Goal: Task Accomplishment & Management: Manage account settings

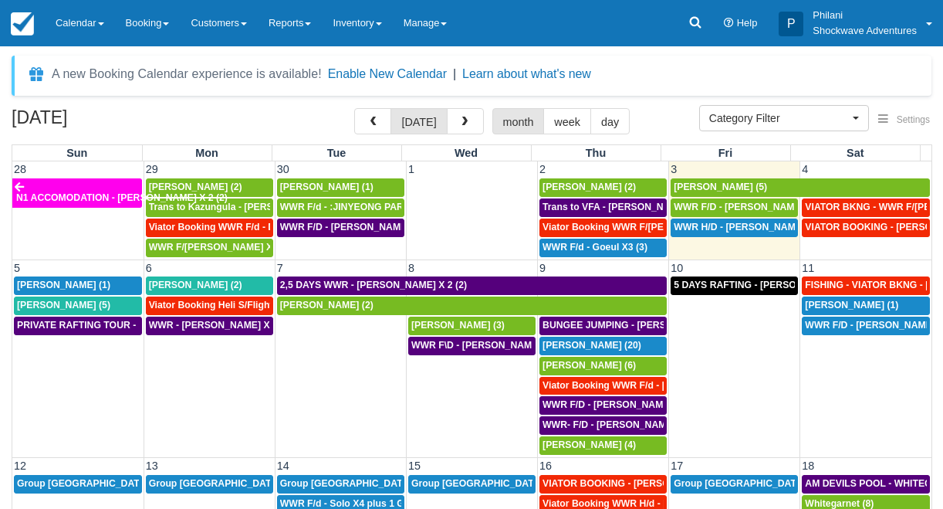
select select
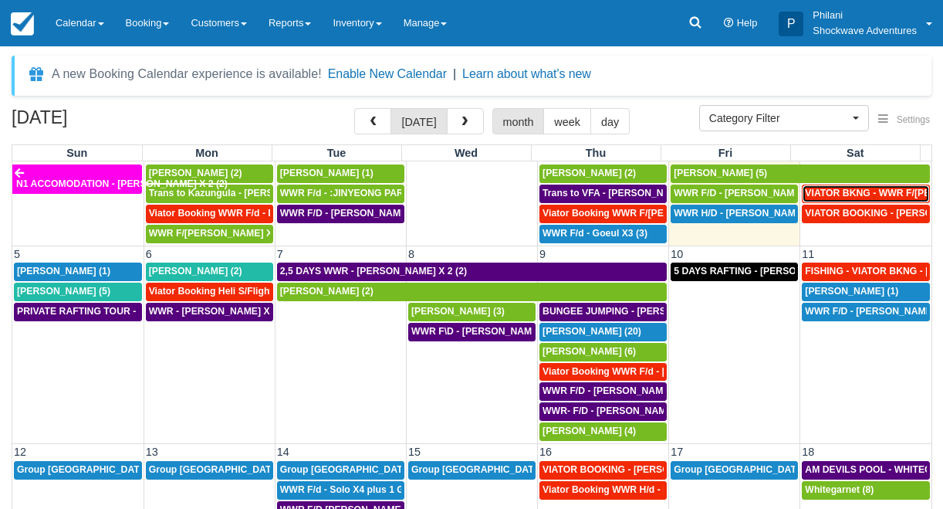
click at [837, 193] on span "VIATOR BKNG - WWR F/[PERSON_NAME] 3 (3)" at bounding box center [910, 193] width 211 height 11
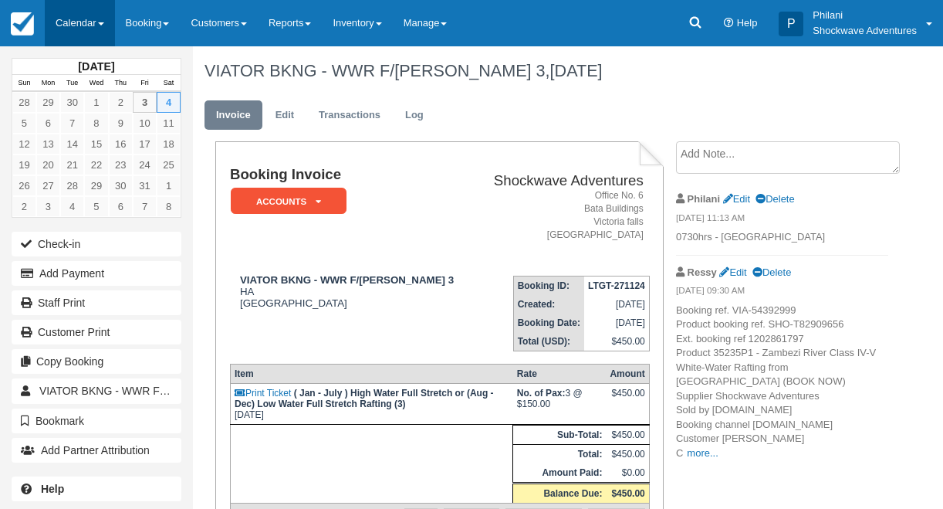
click at [64, 23] on link "Calendar" at bounding box center [80, 23] width 70 height 46
click at [84, 21] on link "Calendar" at bounding box center [80, 23] width 70 height 46
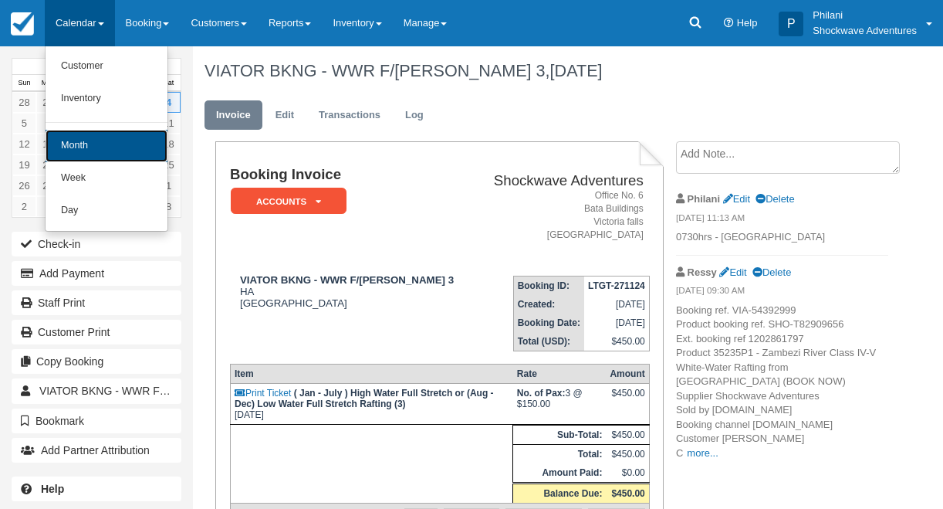
click at [83, 141] on link "Month" at bounding box center [107, 146] width 122 height 32
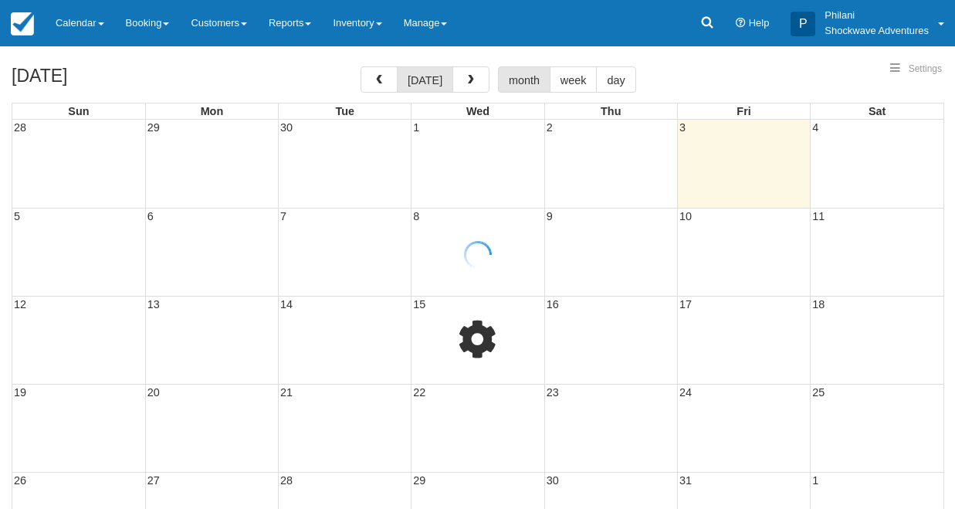
select select
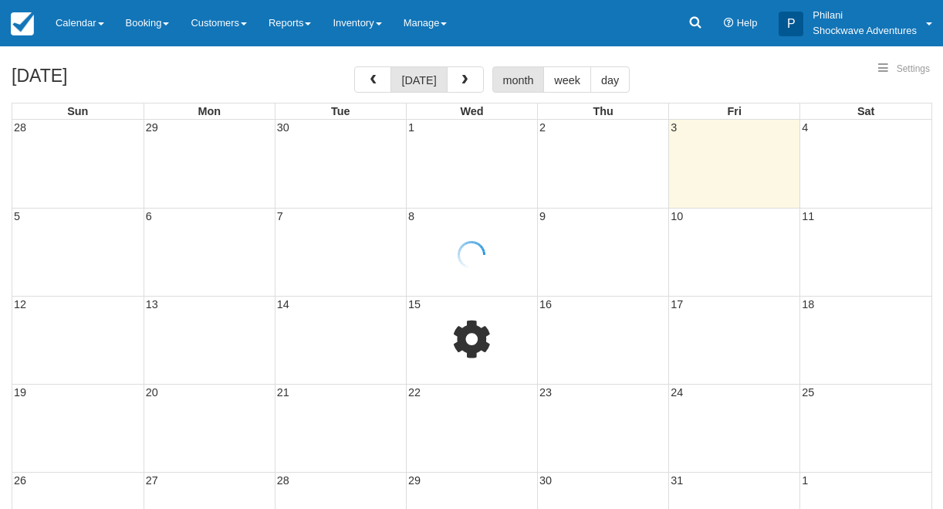
select select
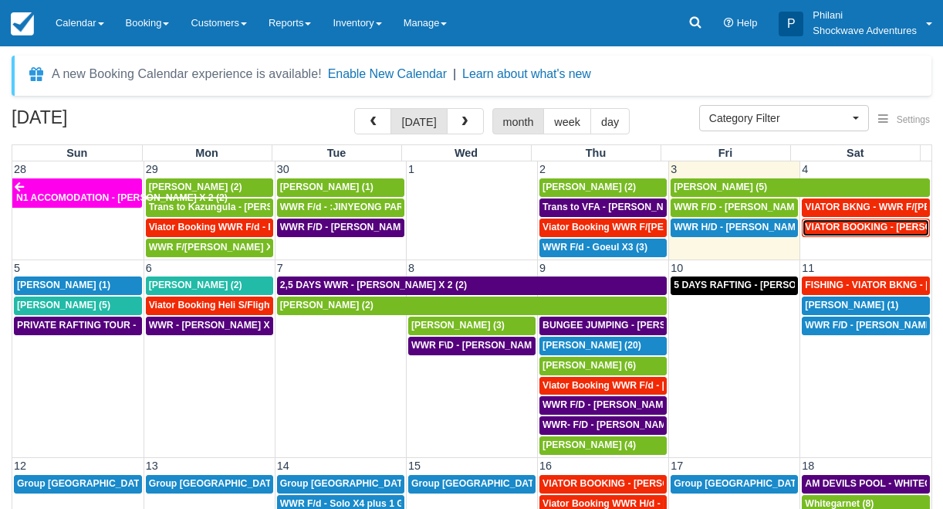
click at [842, 226] on span "VIATOR BOOKING - [PERSON_NAME] 2 (2)" at bounding box center [901, 227] width 192 height 11
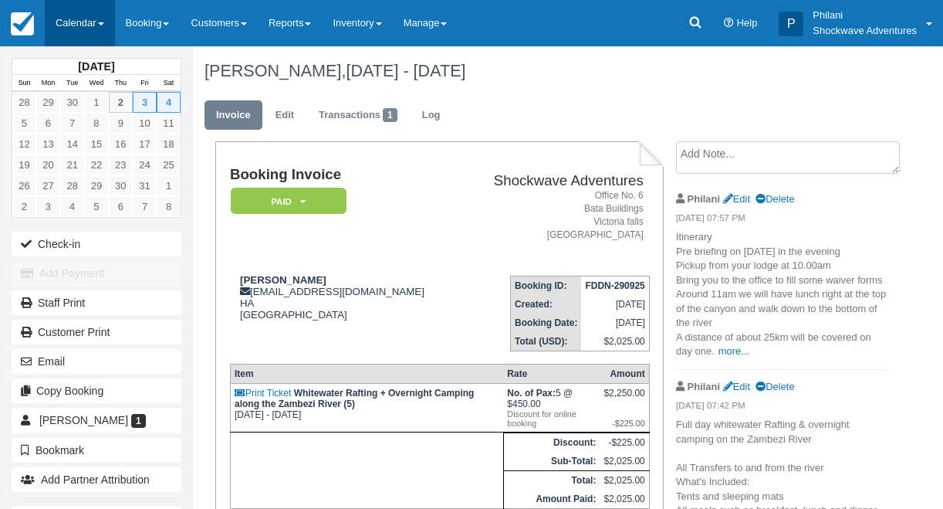
click at [81, 25] on link "Calendar" at bounding box center [80, 23] width 70 height 46
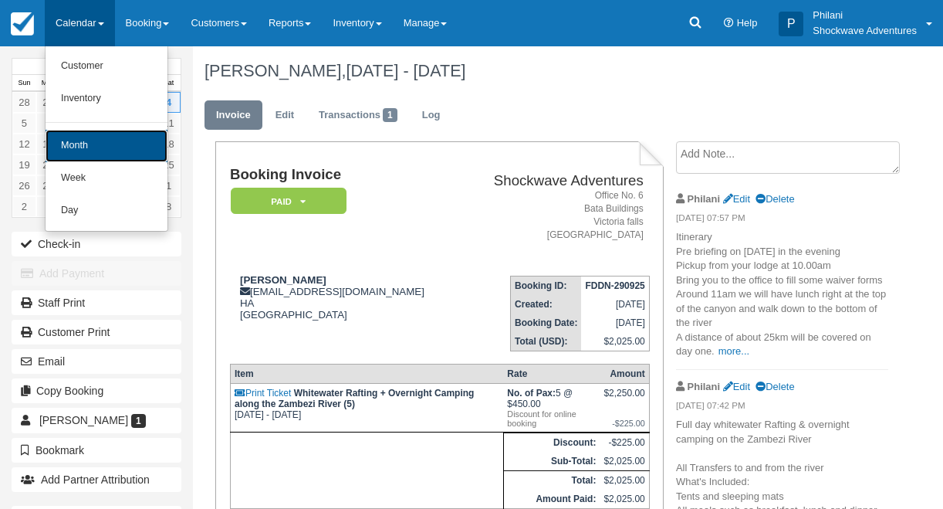
click at [90, 149] on link "Month" at bounding box center [107, 146] width 122 height 32
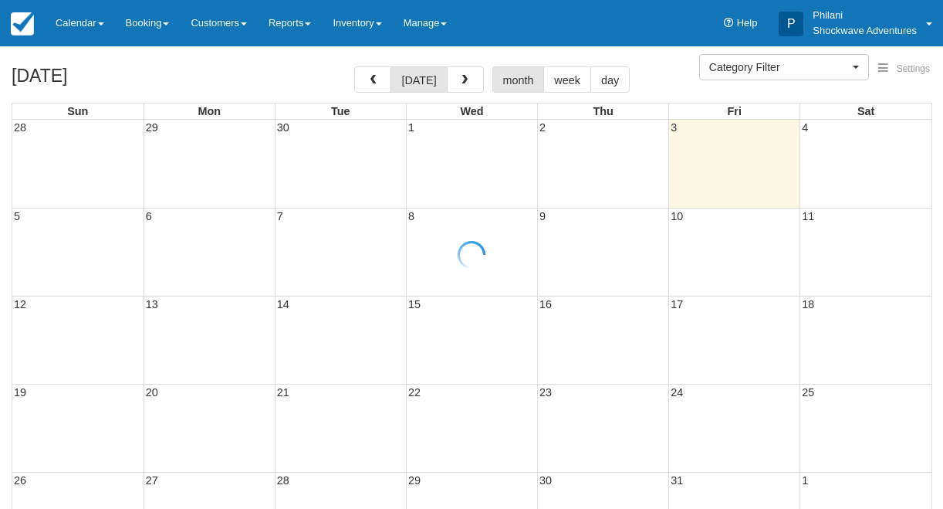
select select
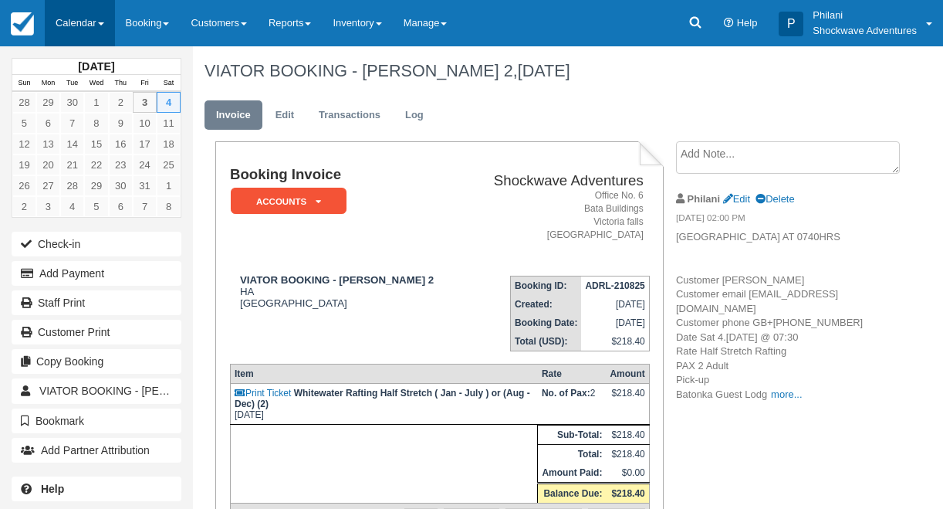
click at [90, 26] on link "Calendar" at bounding box center [80, 23] width 70 height 46
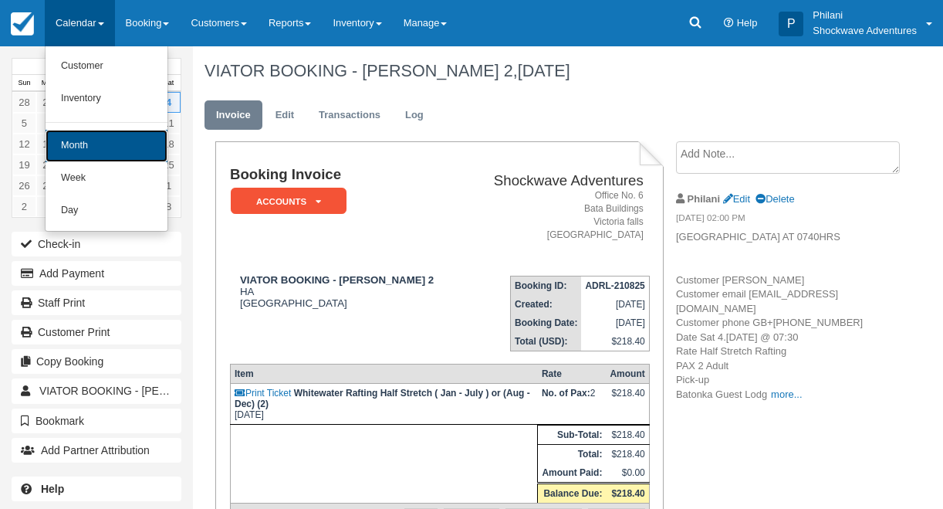
click at [119, 147] on link "Month" at bounding box center [107, 146] width 122 height 32
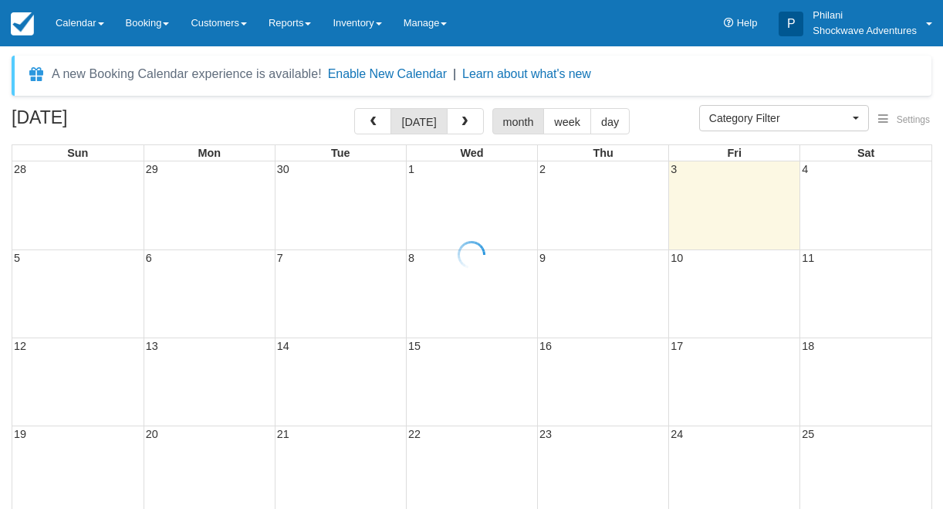
select select
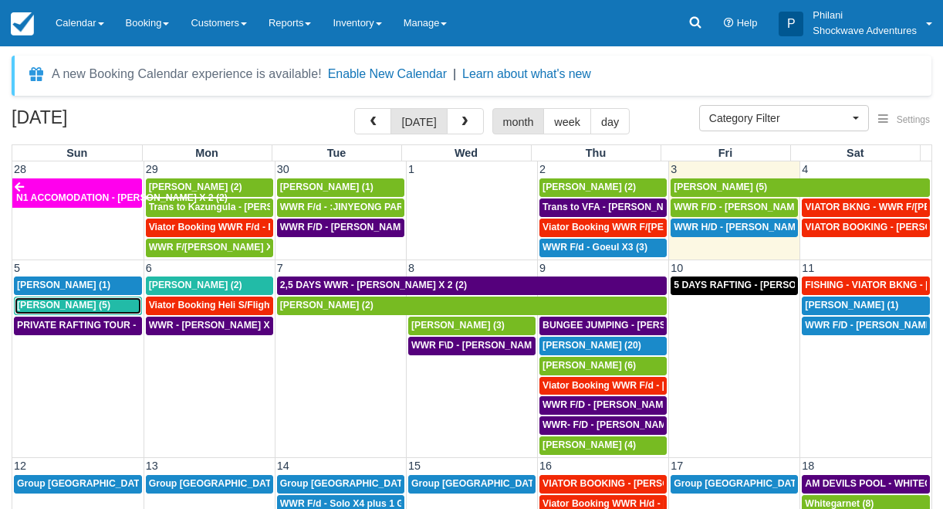
click at [70, 309] on span "[PERSON_NAME] (5)" at bounding box center [63, 304] width 93 height 11
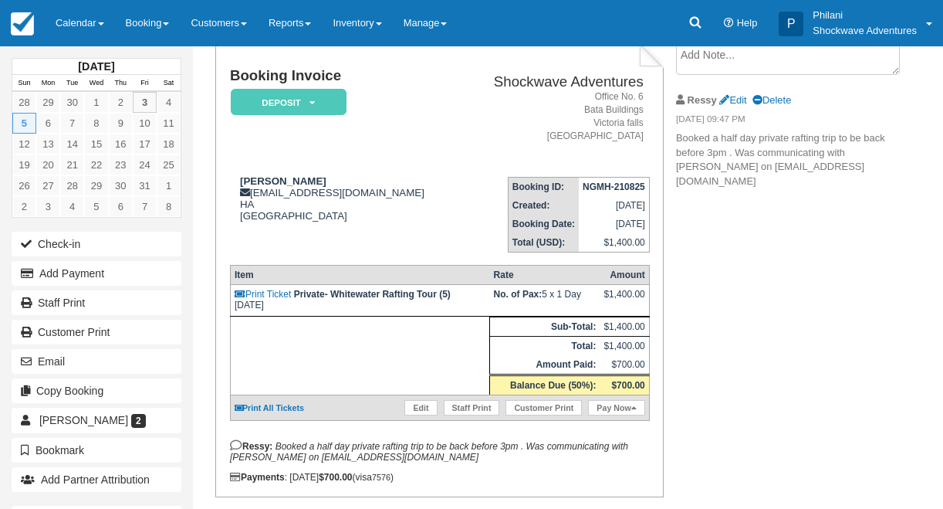
scroll to position [161, 0]
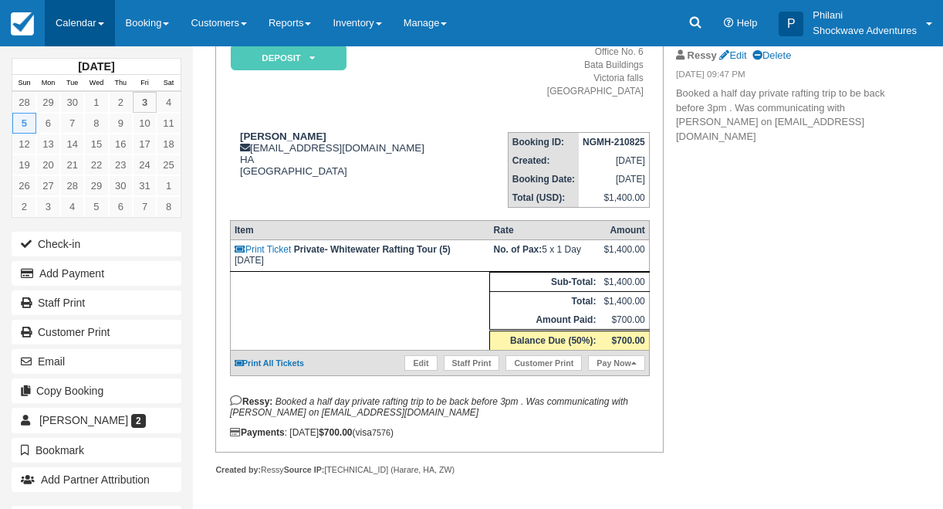
click at [83, 23] on link "Calendar" at bounding box center [80, 23] width 70 height 46
click at [81, 23] on link "Calendar" at bounding box center [80, 23] width 70 height 46
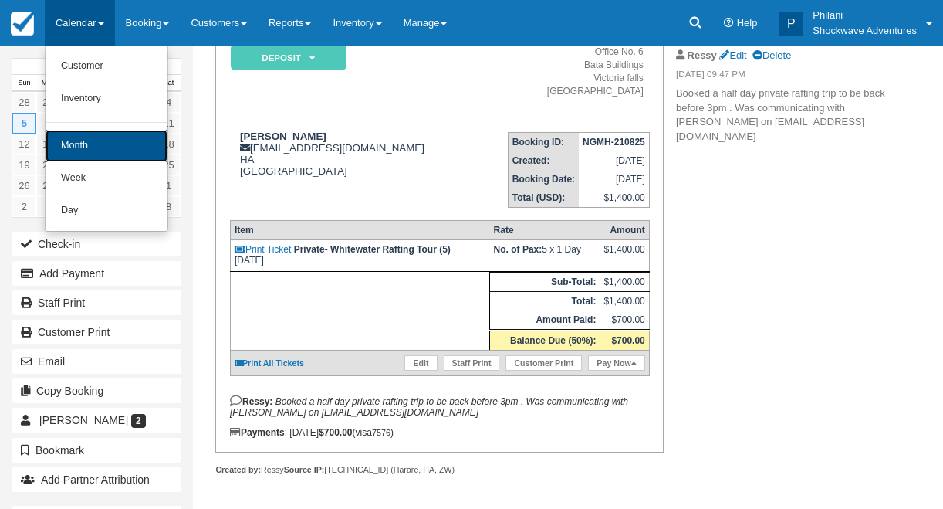
click at [113, 144] on link "Month" at bounding box center [107, 146] width 122 height 32
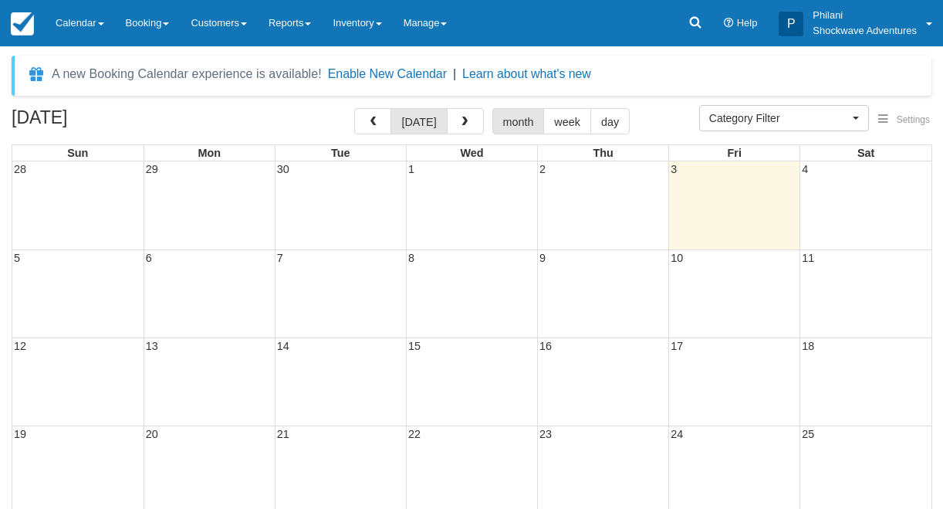
select select
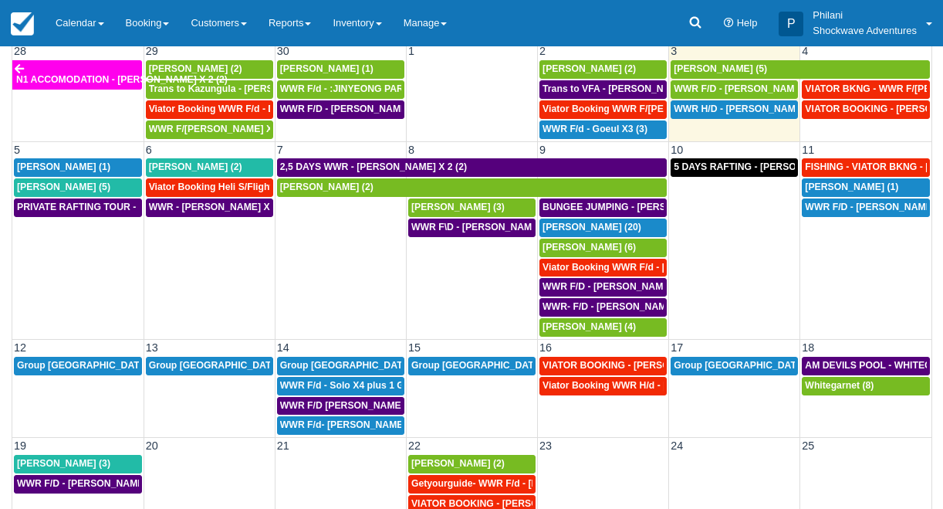
scroll to position [64, 0]
